Goal: Task Accomplishment & Management: Complete application form

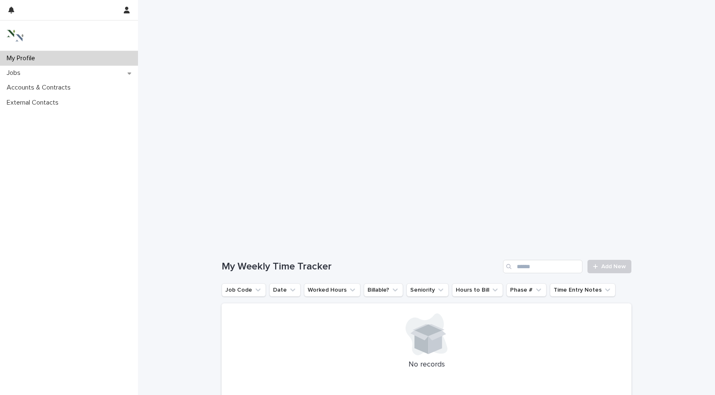
scroll to position [122, 0]
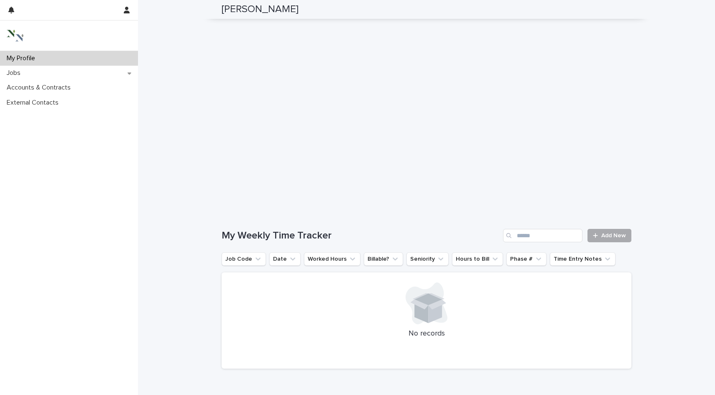
click at [619, 229] on link "Add New" at bounding box center [609, 235] width 44 height 13
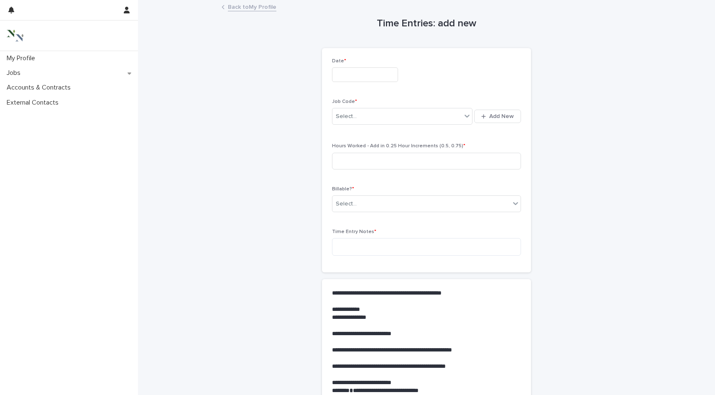
click at [355, 74] on input "text" at bounding box center [365, 74] width 66 height 15
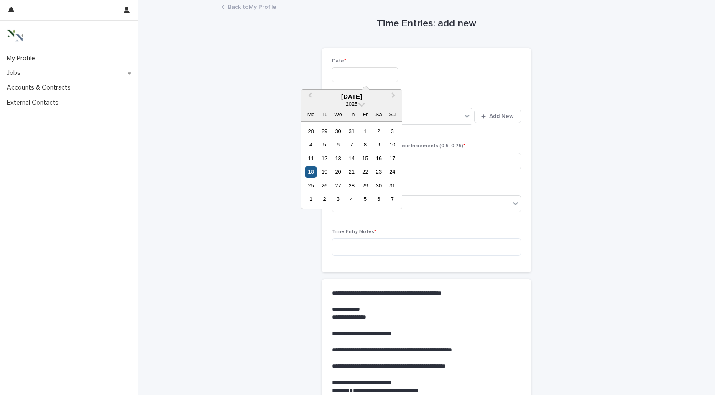
click at [312, 166] on div "18" at bounding box center [310, 171] width 11 height 11
type input "**********"
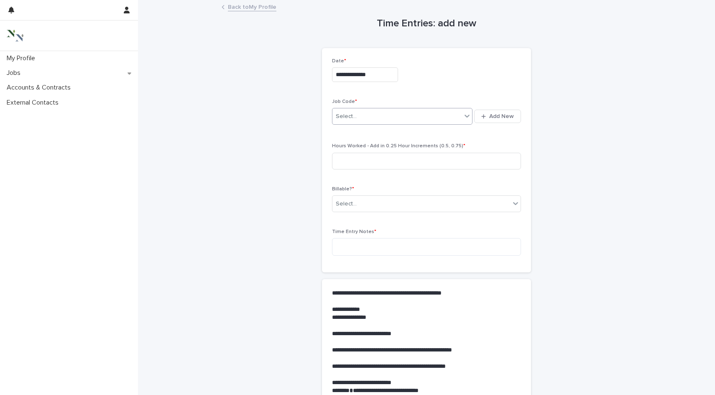
click at [352, 112] on div "Select..." at bounding box center [346, 116] width 21 height 9
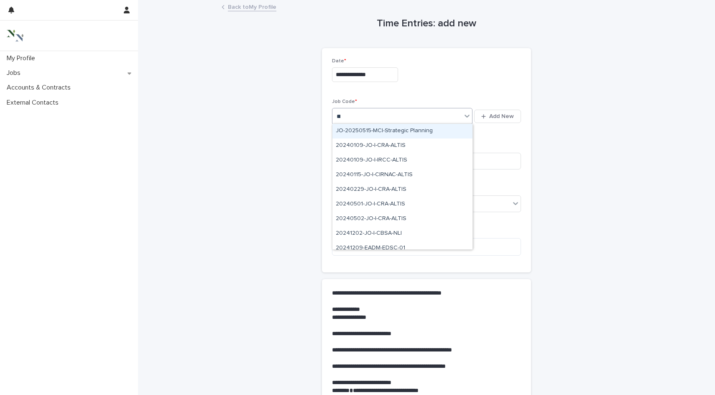
type input "****"
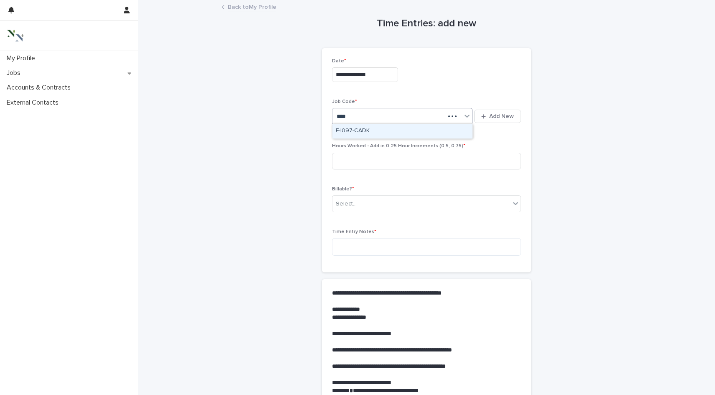
click at [358, 130] on div "F-I097-CADK" at bounding box center [402, 131] width 140 height 15
click at [359, 162] on input at bounding box center [426, 161] width 189 height 17
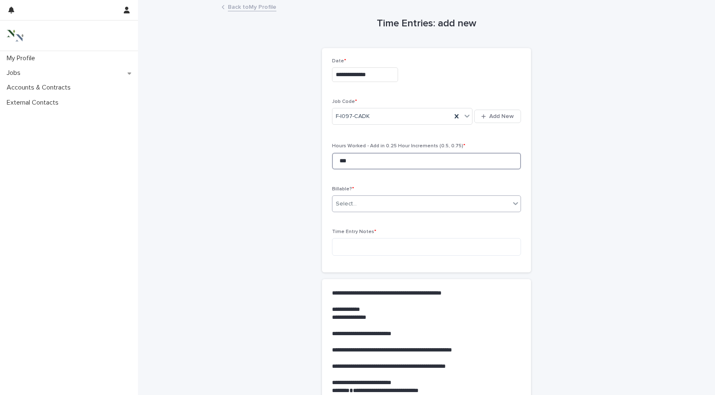
type input "***"
click at [345, 201] on div "Select..." at bounding box center [346, 203] width 21 height 9
click at [349, 222] on div "Yes" at bounding box center [426, 218] width 188 height 15
click at [360, 245] on textarea at bounding box center [426, 247] width 189 height 18
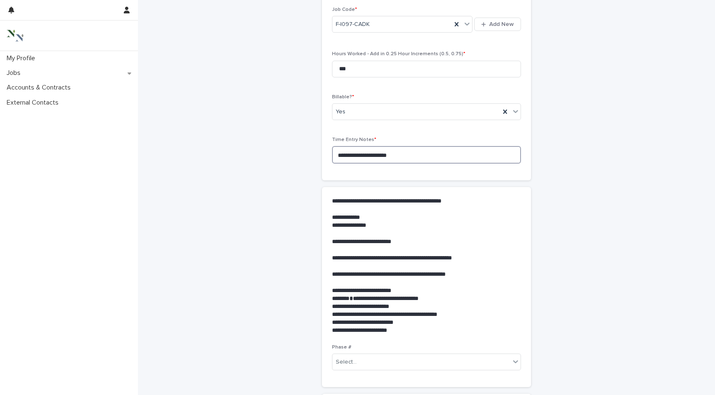
scroll to position [115, 0]
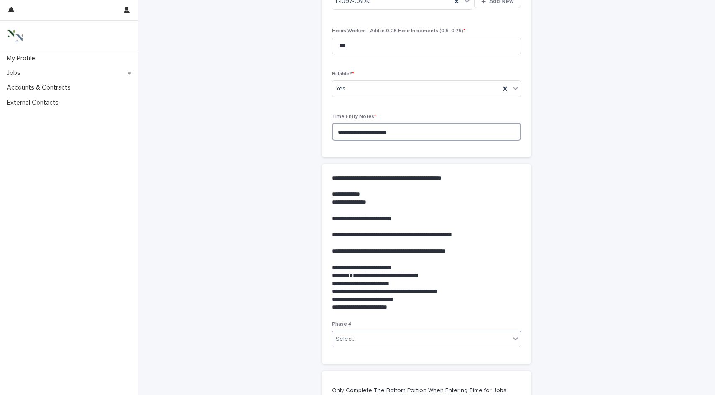
type textarea "**********"
click at [362, 334] on div "Select..." at bounding box center [421, 339] width 178 height 14
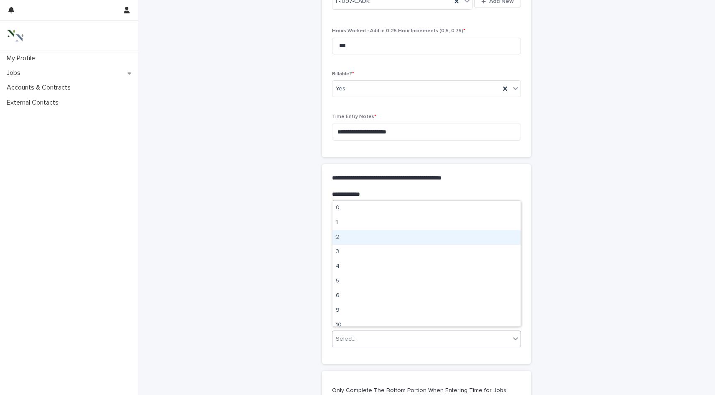
click at [360, 237] on div "2" at bounding box center [426, 237] width 188 height 15
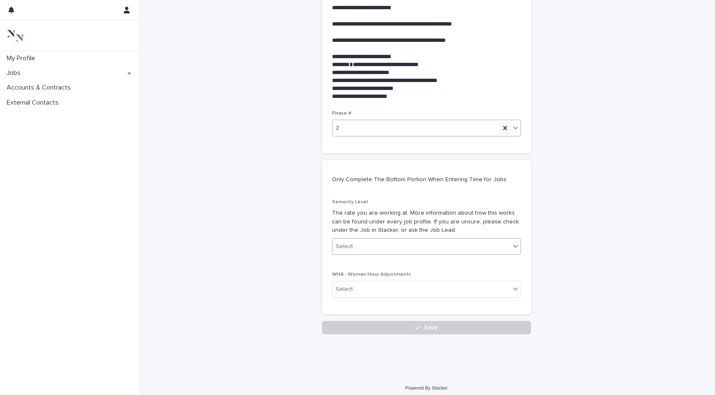
scroll to position [325, 0]
click at [355, 244] on div "Select..." at bounding box center [346, 246] width 21 height 9
click at [355, 285] on div "Junior" at bounding box center [426, 287] width 188 height 15
click at [356, 323] on button "Save" at bounding box center [426, 327] width 209 height 13
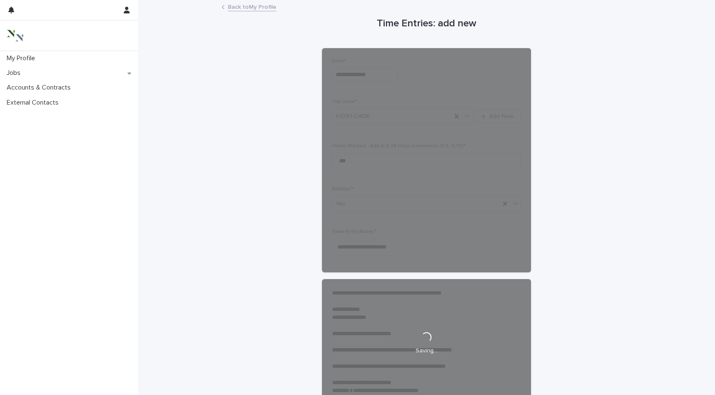
scroll to position [0, 0]
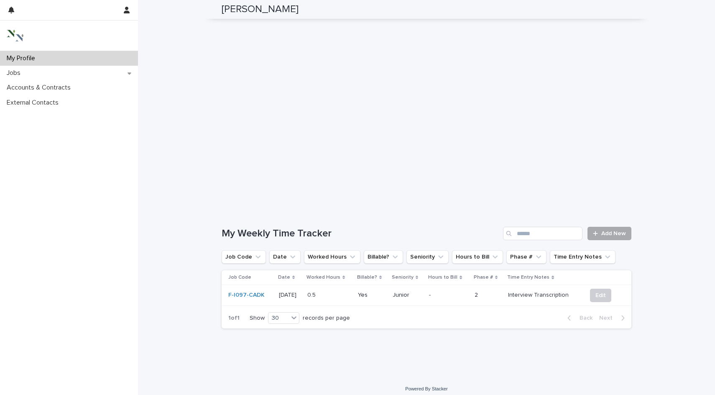
scroll to position [124, 0]
click at [612, 231] on span "Add New" at bounding box center [613, 234] width 25 height 6
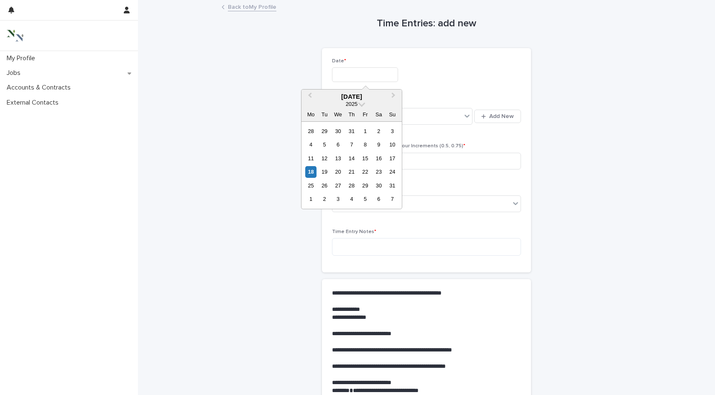
click at [353, 75] on input "text" at bounding box center [365, 74] width 66 height 15
click at [313, 168] on div "18" at bounding box center [310, 171] width 11 height 11
type input "**********"
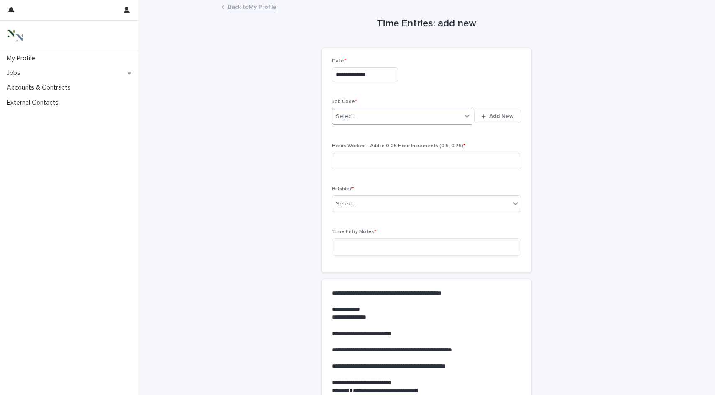
click at [364, 112] on div "Select..." at bounding box center [396, 117] width 129 height 14
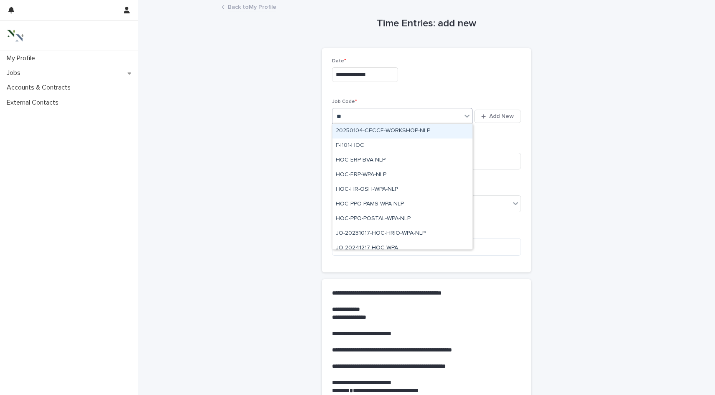
type input "***"
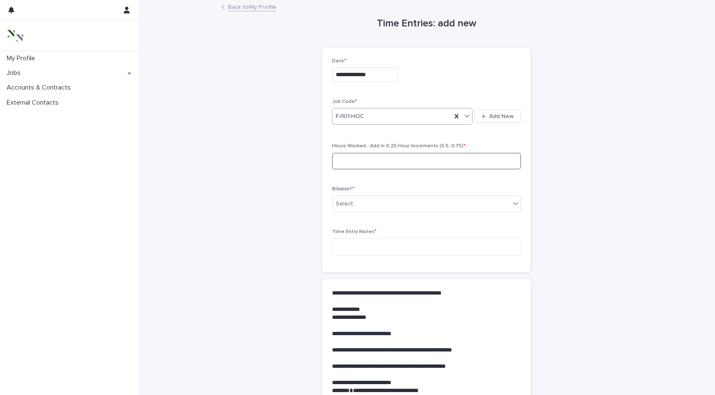
click at [375, 162] on input at bounding box center [426, 161] width 189 height 17
type input "*"
click at [375, 200] on div "Select..." at bounding box center [421, 204] width 178 height 14
click at [373, 218] on div "Yes" at bounding box center [426, 218] width 188 height 15
click at [372, 242] on textarea at bounding box center [426, 247] width 189 height 18
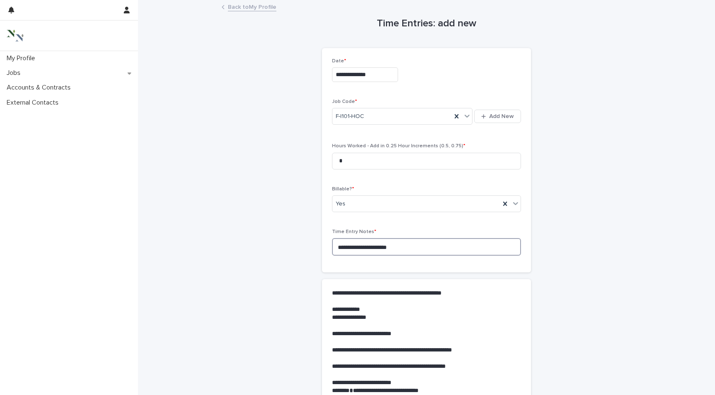
type textarea "**********"
click at [392, 279] on div "**********" at bounding box center [426, 357] width 209 height 157
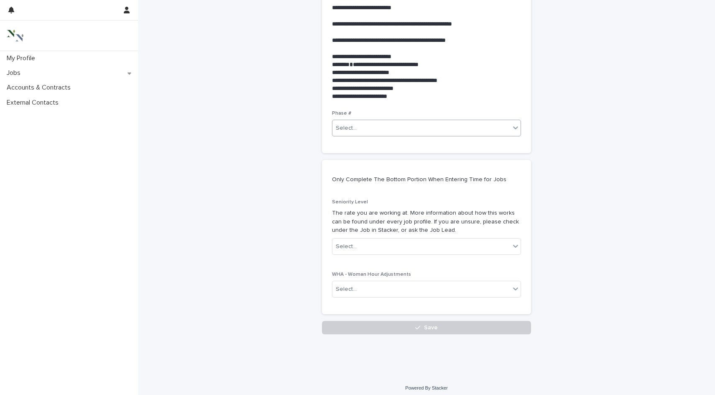
scroll to position [325, 0]
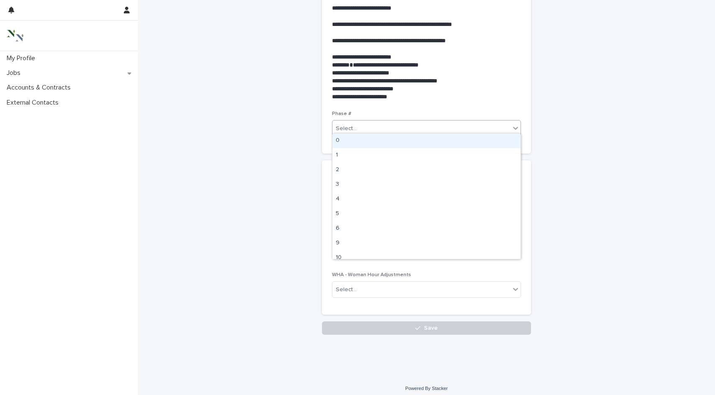
click at [412, 126] on div "Select..." at bounding box center [421, 129] width 178 height 14
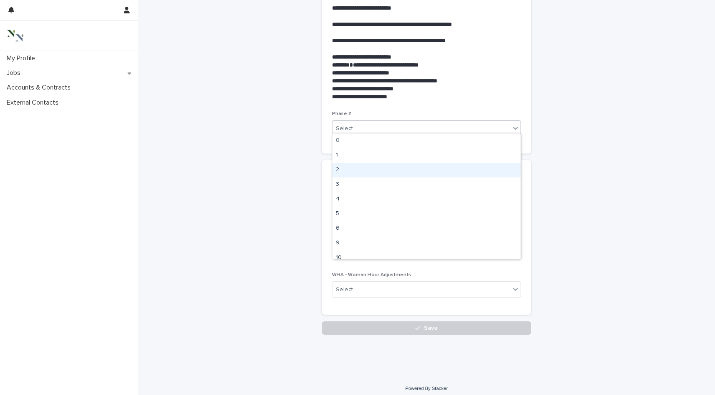
click at [393, 169] on div "2" at bounding box center [426, 170] width 188 height 15
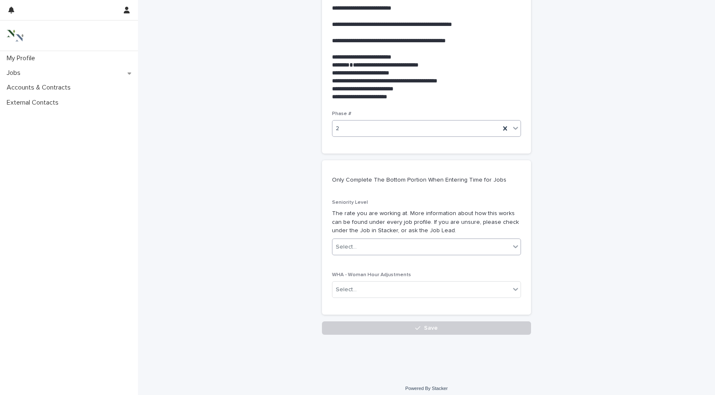
click at [374, 242] on div "Select..." at bounding box center [421, 247] width 178 height 14
click at [362, 291] on div "Junior" at bounding box center [426, 287] width 188 height 15
click at [362, 321] on button "Save" at bounding box center [426, 327] width 209 height 13
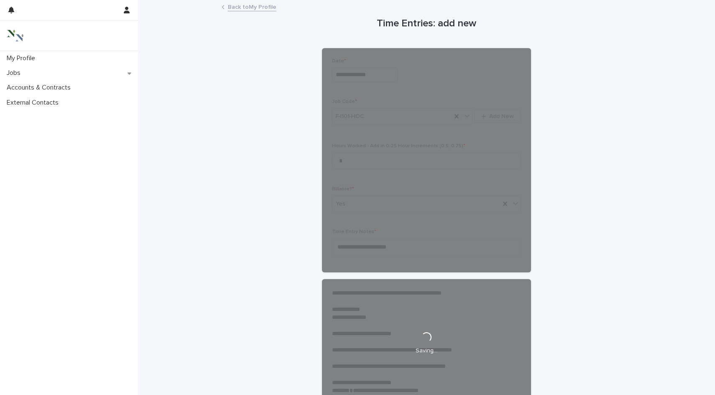
scroll to position [-2, 0]
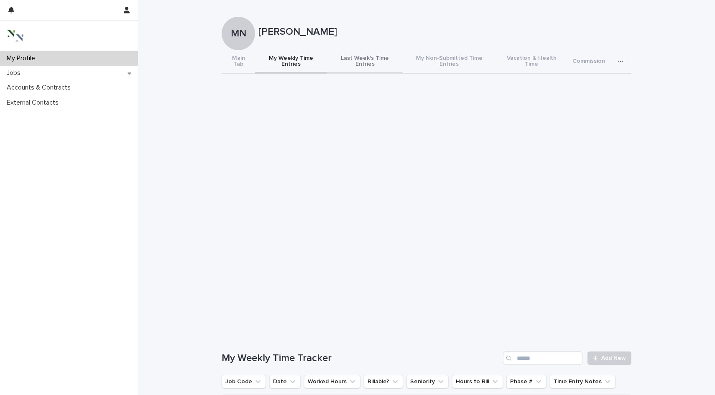
click at [369, 59] on button "Last Week's Time Entries" at bounding box center [365, 61] width 76 height 23
click at [311, 58] on button "My Weekly Time Entries" at bounding box center [291, 61] width 72 height 23
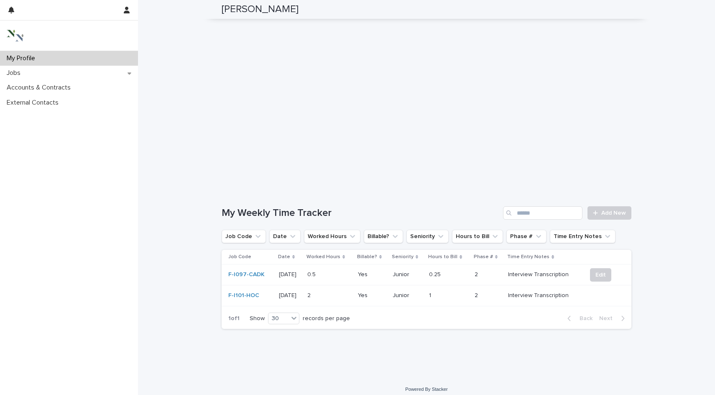
scroll to position [145, 0]
